Goal: Transaction & Acquisition: Purchase product/service

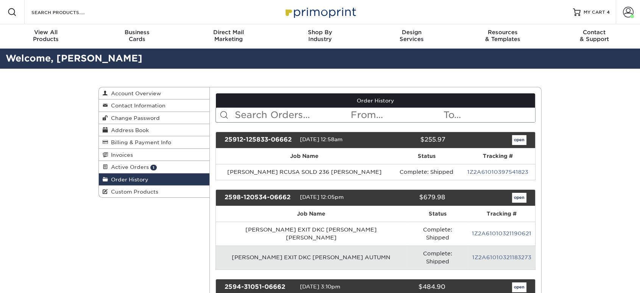
drag, startPoint x: 150, startPoint y: 218, endPoint x: 154, endPoint y: 217, distance: 4.1
click at [607, 11] on span "4" at bounding box center [608, 11] width 3 height 5
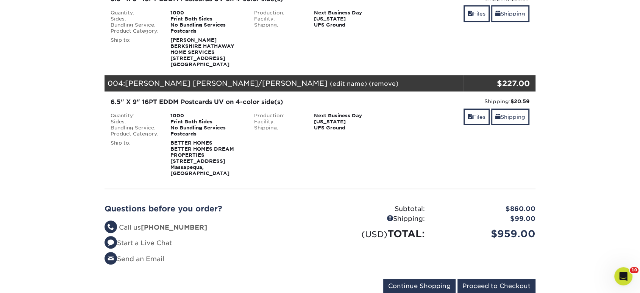
scroll to position [336, 0]
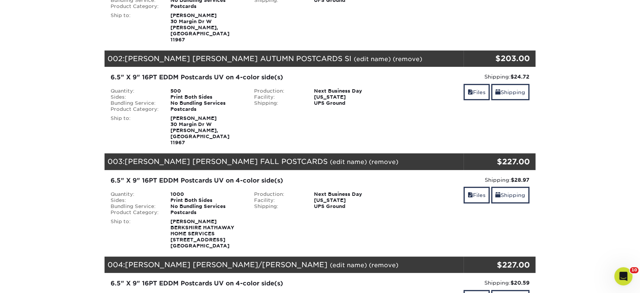
scroll to position [168, 0]
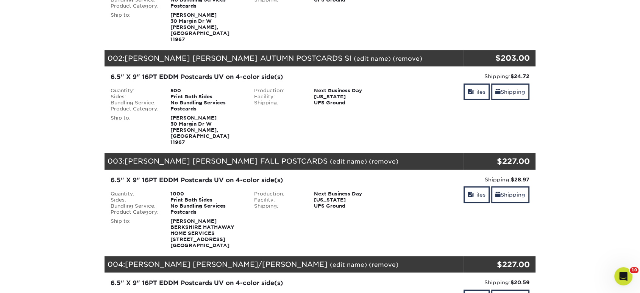
click at [399, 158] on link "(remove)" at bounding box center [384, 161] width 30 height 7
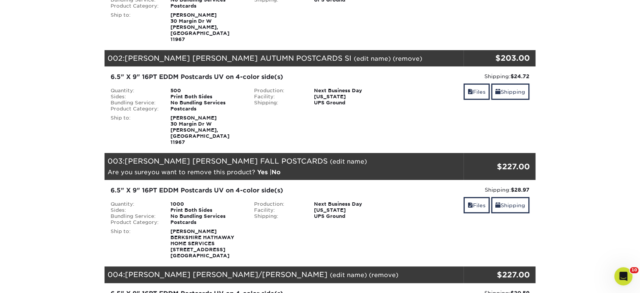
click at [265, 168] on link "Yes" at bounding box center [262, 171] width 11 height 7
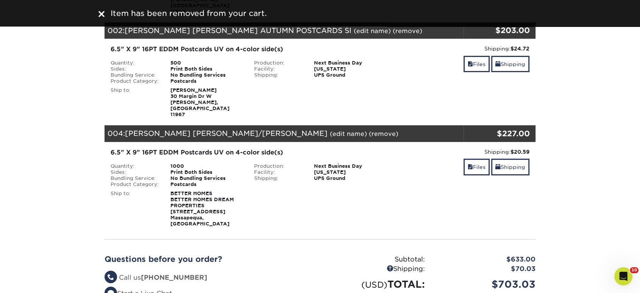
scroll to position [210, 0]
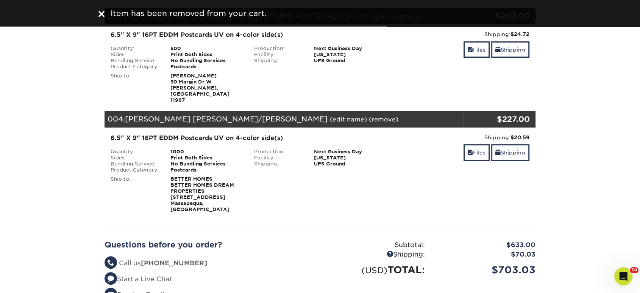
click at [369, 116] on link "(remove)" at bounding box center [384, 119] width 30 height 7
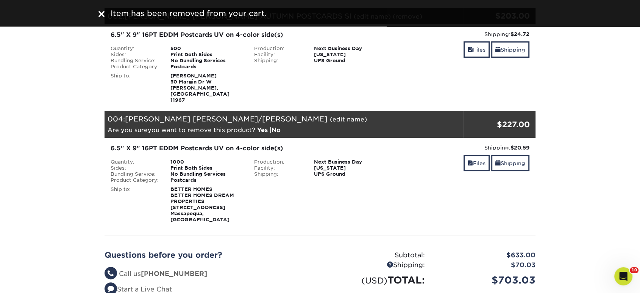
click at [264, 126] on link "Yes" at bounding box center [262, 129] width 11 height 7
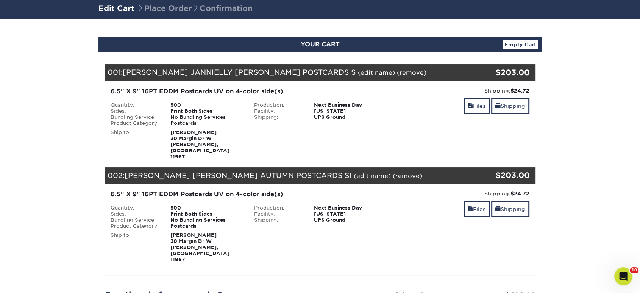
scroll to position [42, 0]
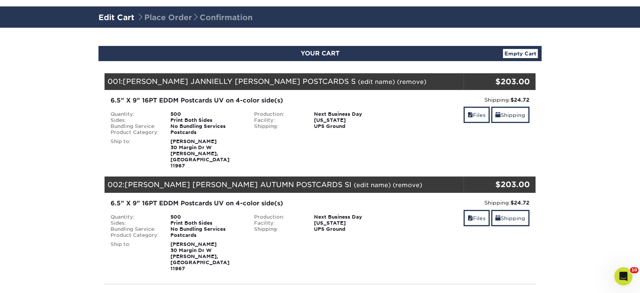
click at [458, 116] on div "Files Shipping" at bounding box center [463, 115] width 132 height 18
click at [473, 113] on link "Files" at bounding box center [477, 114] width 26 height 16
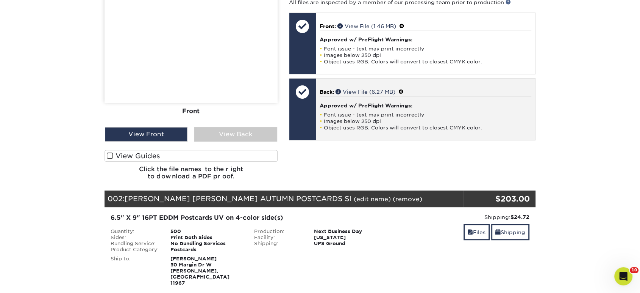
scroll to position [379, 0]
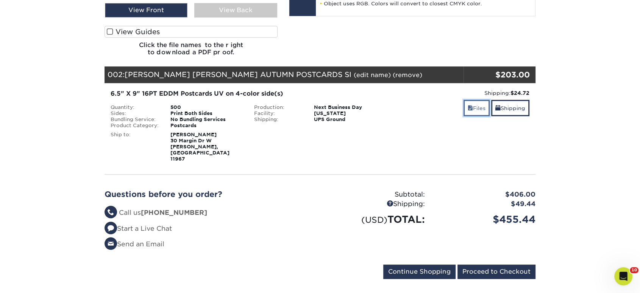
click at [464, 100] on link "Files" at bounding box center [477, 108] width 26 height 16
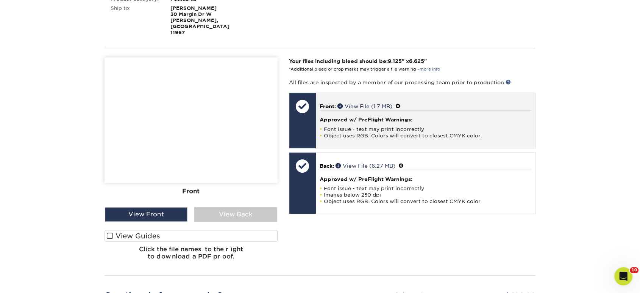
scroll to position [673, 0]
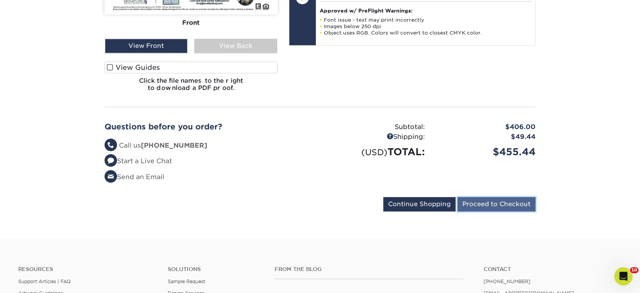
click at [480, 197] on input "Proceed to Checkout" at bounding box center [497, 204] width 78 height 14
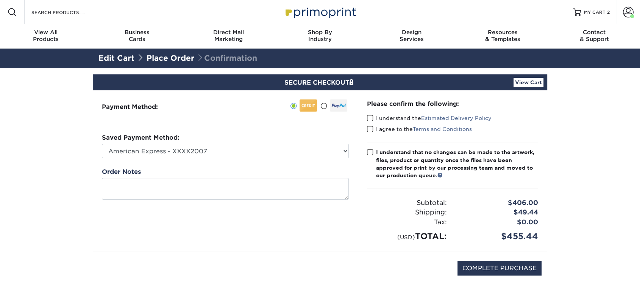
click at [369, 118] on span at bounding box center [370, 117] width 6 height 7
click at [0, 0] on input "I understand the Estimated Delivery Policy" at bounding box center [0, 0] width 0 height 0
click at [372, 127] on span at bounding box center [370, 128] width 6 height 7
click at [0, 0] on input "I agree to the Terms and Conditions" at bounding box center [0, 0] width 0 height 0
click at [370, 148] on label "I understand that no changes can be made to the artwork, files, product or quan…" at bounding box center [452, 163] width 171 height 31
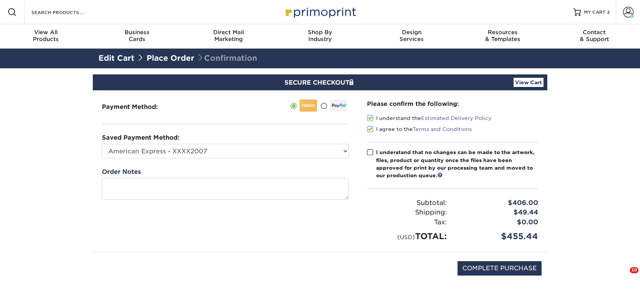
click at [0, 0] on input "I understand that no changes can be made to the artwork, files, product or quan…" at bounding box center [0, 0] width 0 height 0
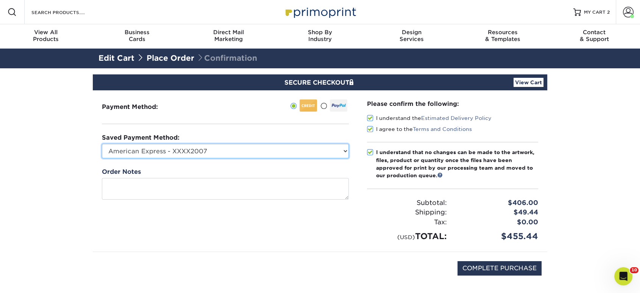
click at [334, 146] on select "American Express - XXXX2007 MasterCard - XXXX7618 American Express - XXXX1003 V…" at bounding box center [225, 151] width 247 height 14
select select "34500"
click at [102, 144] on select "American Express - XXXX2007 MasterCard - XXXX7618 American Express - XXXX1003 V…" at bounding box center [225, 151] width 247 height 14
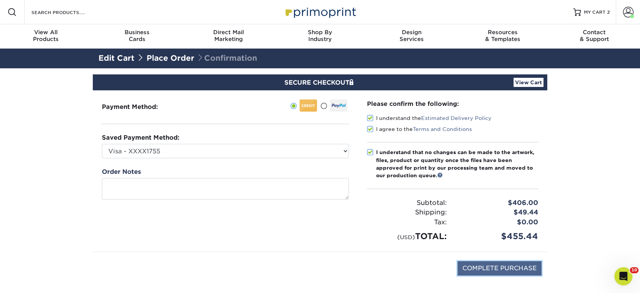
click at [489, 272] on input "COMPLETE PURCHASE" at bounding box center [500, 268] width 84 height 14
type input "PROCESSING, PLEASE WAIT..."
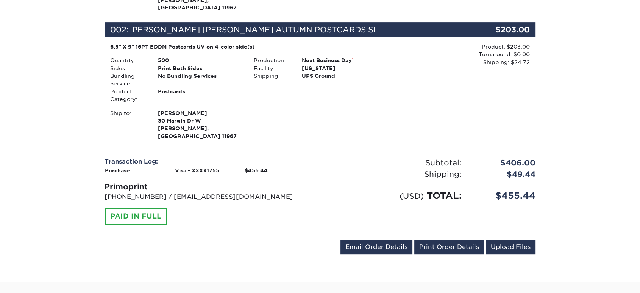
scroll to position [463, 0]
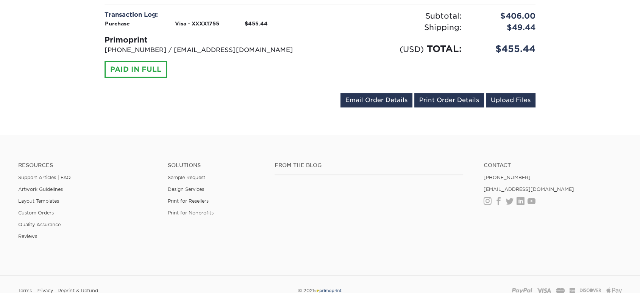
click at [438, 93] on link "Print Order Details" at bounding box center [450, 100] width 70 height 14
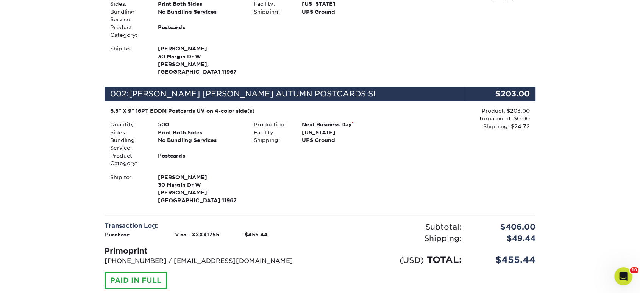
scroll to position [0, 0]
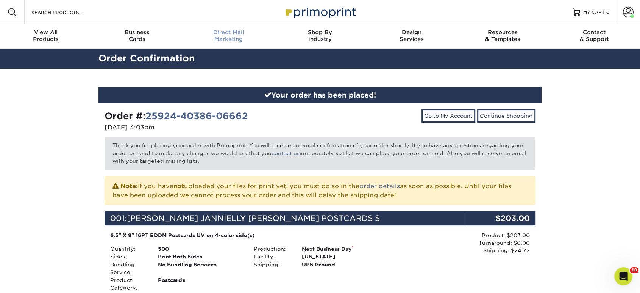
click at [219, 35] on span "Direct Mail" at bounding box center [228, 32] width 91 height 7
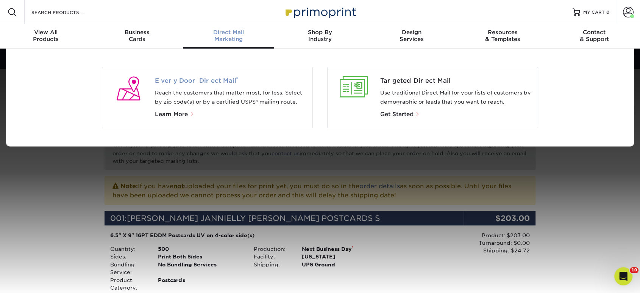
click at [217, 80] on span "Every Door Direct Mail ®" at bounding box center [231, 80] width 152 height 9
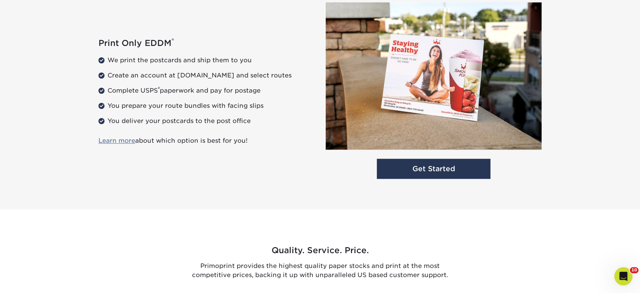
scroll to position [1071, 0]
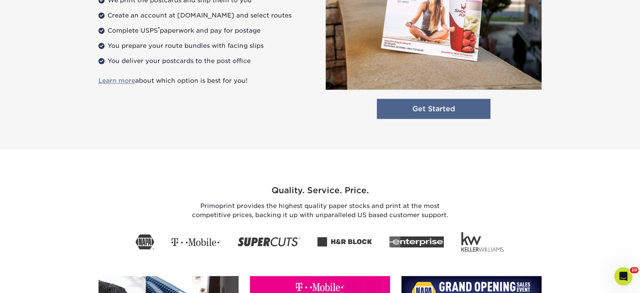
click at [429, 114] on link "Get Started" at bounding box center [434, 109] width 114 height 20
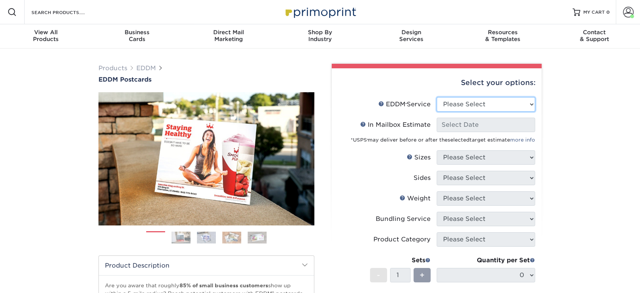
click at [451, 106] on select "Please Select Full Service Print Only" at bounding box center [486, 104] width 99 height 14
select select "print_only"
click at [437, 97] on select "Please Select Full Service Print Only" at bounding box center [486, 104] width 99 height 14
select select "-1"
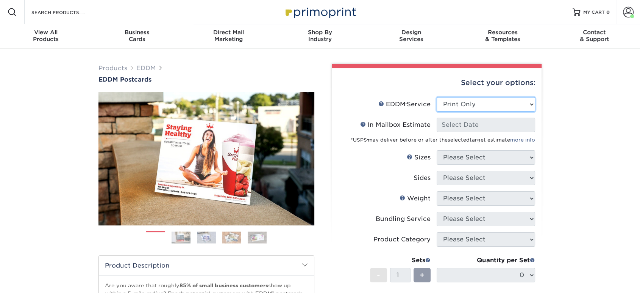
select select "-1"
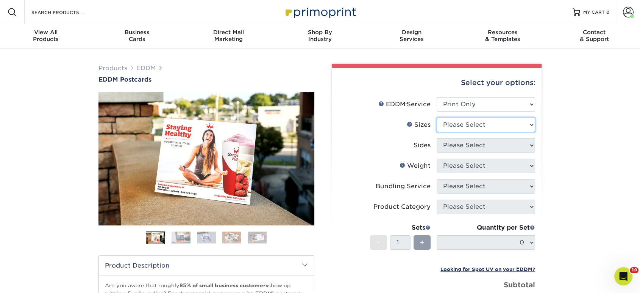
drag, startPoint x: 458, startPoint y: 126, endPoint x: 459, endPoint y: 130, distance: 4.0
click at [458, 126] on select "Please Select 4.5" x 12" 6" x 12" 6.5" x 8" 6.5" x 9" 6.5" x 12" 7" x 8.5" 8" x…" at bounding box center [486, 124] width 99 height 14
select select "6.50x9.00"
click at [437, 117] on select "Please Select 4.5" x 12" 6" x 12" 6.5" x 8" 6.5" x 9" 6.5" x 12" 7" x 8.5" 8" x…" at bounding box center [486, 124] width 99 height 14
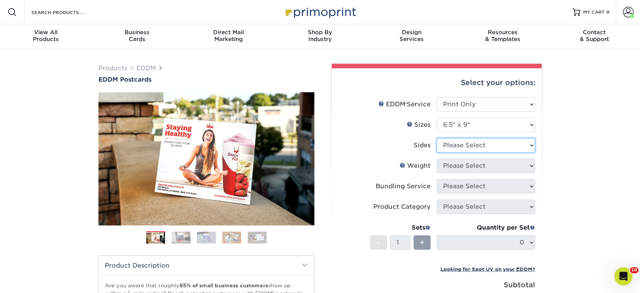
drag, startPoint x: 478, startPoint y: 150, endPoint x: 483, endPoint y: 143, distance: 8.6
click at [478, 149] on select "Please Select Print Both Sides Print Front Only" at bounding box center [486, 145] width 99 height 14
select select "13abbda7-1d64-4f25-8bb2-c179b224825d"
click at [437, 138] on select "Please Select Print Both Sides Print Front Only" at bounding box center [486, 145] width 99 height 14
click at [480, 168] on select "Please Select 16PT 14PT" at bounding box center [486, 165] width 99 height 14
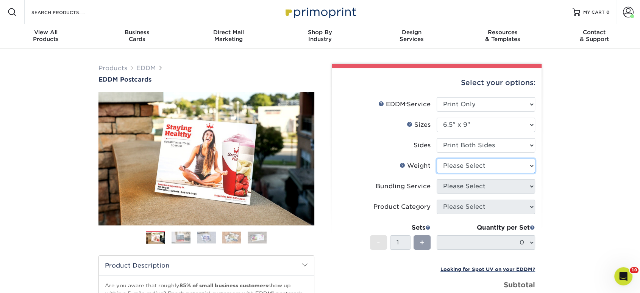
select select "16PT"
click at [437, 158] on select "Please Select 16PT 14PT" at bounding box center [486, 165] width 99 height 14
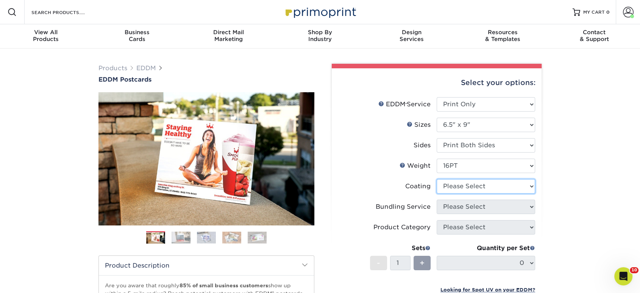
click at [480, 191] on select at bounding box center [486, 186] width 99 height 14
select select "ae367451-b2b8-45df-a344-0f05b6a12993"
click at [437, 179] on select at bounding box center [486, 186] width 99 height 14
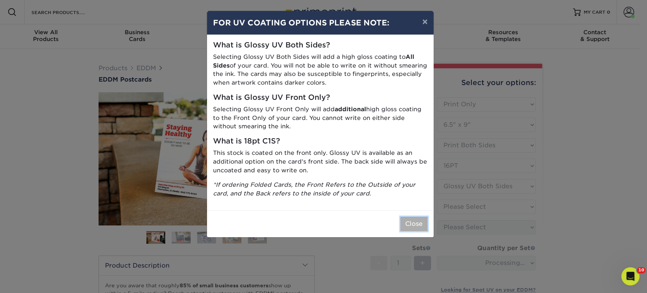
click at [418, 220] on button "Close" at bounding box center [413, 223] width 27 height 14
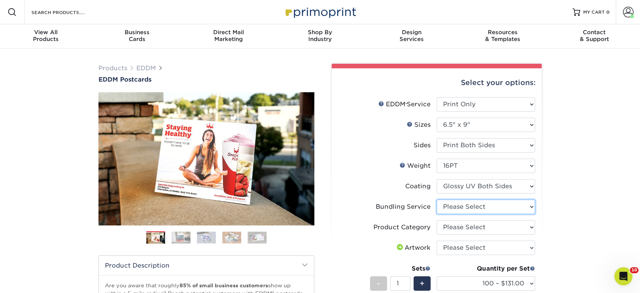
click at [463, 211] on select "Please Select No Bundling Services Yes, Bundles of 50 (+2 Days) Yes, Bundles of…" at bounding box center [486, 206] width 99 height 14
select select "58689abb-25c0-461c-a4c3-a80b627d6649"
click at [437, 199] on select "Please Select No Bundling Services Yes, Bundles of 50 (+2 Days) Yes, Bundles of…" at bounding box center [486, 206] width 99 height 14
click at [464, 229] on select "Please Select Postcards" at bounding box center [486, 227] width 99 height 14
select select "9b7272e0-d6c8-4c3c-8e97-d3a1bcdab858"
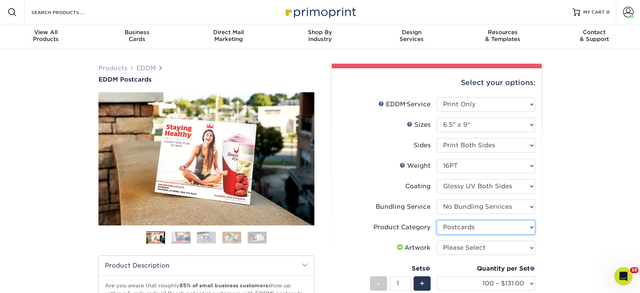
click at [437, 220] on select "Please Select Postcards" at bounding box center [486, 227] width 99 height 14
drag, startPoint x: 464, startPoint y: 247, endPoint x: 463, endPoint y: 253, distance: 6.2
click at [464, 247] on select "Please Select I will upload files I need a design - $150" at bounding box center [486, 247] width 99 height 14
select select "upload"
click at [437, 240] on select "Please Select I will upload files I need a design - $150" at bounding box center [486, 247] width 99 height 14
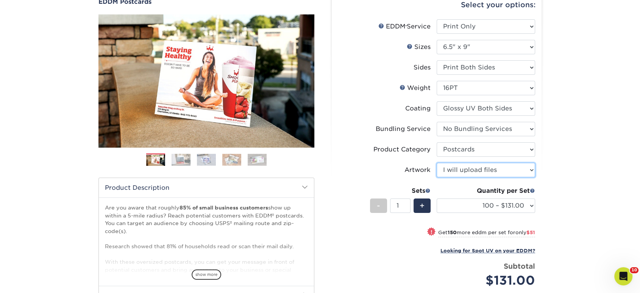
scroll to position [126, 0]
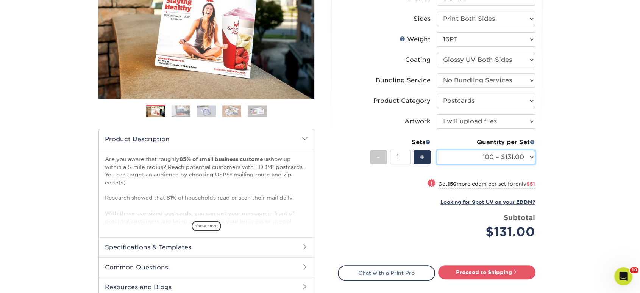
click at [475, 158] on select "100 – $131.00 250 – $182.00 500 – $203.00 1000 – $227.00 2500 – $379.00 5000 – …" at bounding box center [486, 157] width 99 height 14
select select "1000 – $227.00"
click at [437, 150] on select "100 – $131.00 250 – $182.00 500 – $203.00 1000 – $227.00 2500 – $379.00 5000 – …" at bounding box center [486, 157] width 99 height 14
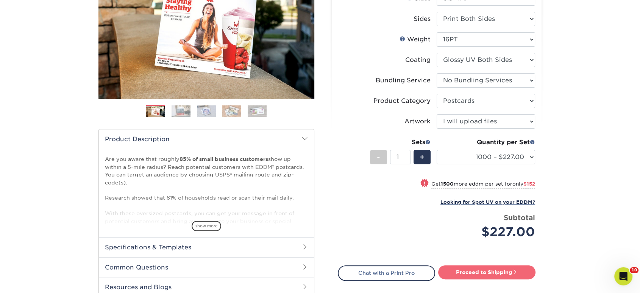
drag, startPoint x: 479, startPoint y: 261, endPoint x: 479, endPoint y: 266, distance: 4.9
click at [479, 264] on div "Select your options: EDDM Service Help EDDM ® Service Please Select Full Servic…" at bounding box center [437, 137] width 210 height 390
click at [480, 269] on link "Proceed to Shipping" at bounding box center [486, 272] width 97 height 14
type input "Set 1"
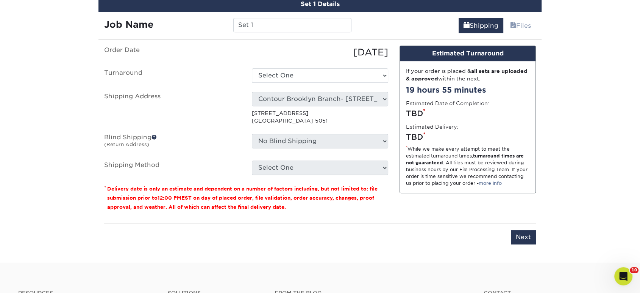
scroll to position [453, 0]
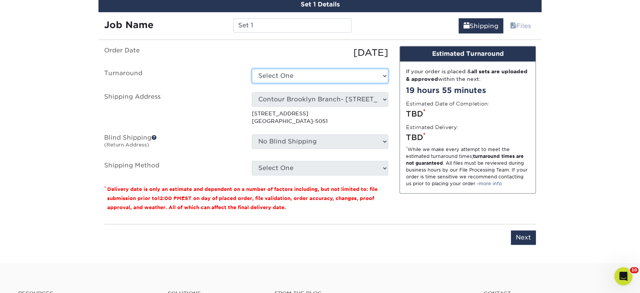
click at [278, 77] on select "Select One 2-4 Business Days 2 Day Next Business Day" at bounding box center [320, 76] width 136 height 14
select select "14ee1dbe-2a03-44e6-acbe-77c51f3128fc"
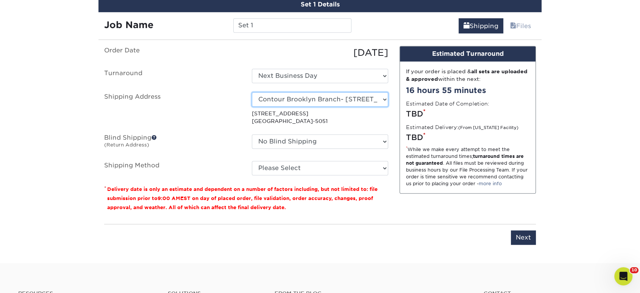
click at [280, 100] on select "Select One Realty Connect USA" at bounding box center [320, 99] width 136 height 14
select select "63587"
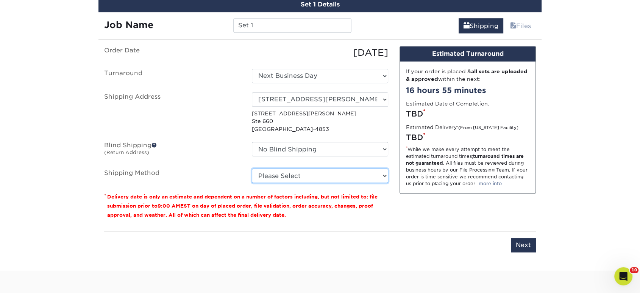
click at [286, 177] on select "Please Select Ground Shipping (+$20.59) 3 Day Shipping Service (+$30.39) 2 Day …" at bounding box center [320, 175] width 136 height 14
select select "03"
click at [252, 168] on select "Please Select Ground Shipping (+$20.59) 3 Day Shipping Service (+$30.39) 2 Day …" at bounding box center [320, 175] width 136 height 14
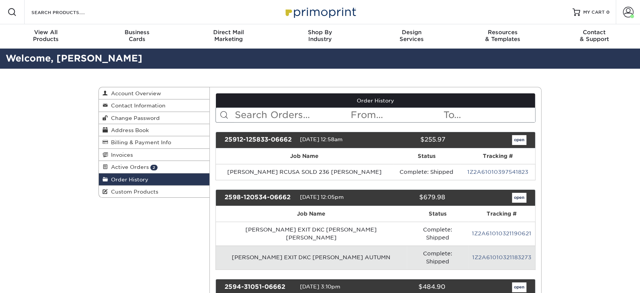
drag, startPoint x: 153, startPoint y: 164, endPoint x: 216, endPoint y: 190, distance: 68.0
click at [153, 165] on span "2" at bounding box center [153, 167] width 7 height 6
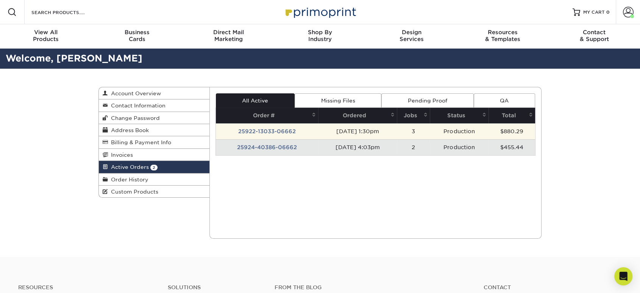
click at [257, 130] on td "25922-13033-06662" at bounding box center [267, 131] width 103 height 16
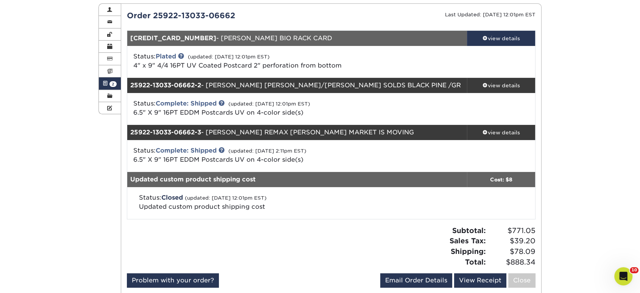
scroll to position [84, 0]
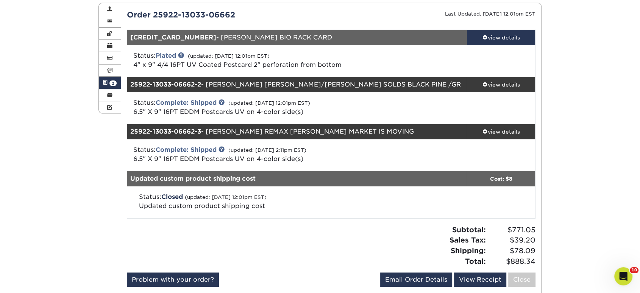
click at [115, 87] on link "Active Orders 2" at bounding box center [110, 83] width 22 height 12
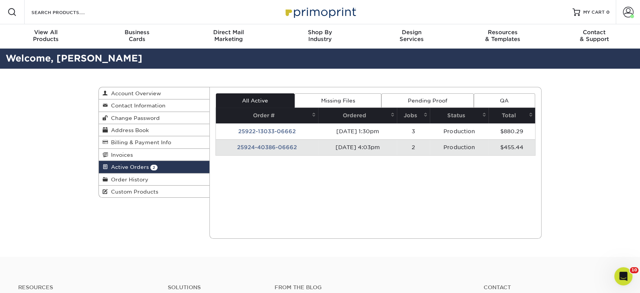
click at [249, 147] on td "25924-40386-06662" at bounding box center [267, 147] width 103 height 16
